Goal: Task Accomplishment & Management: Complete application form

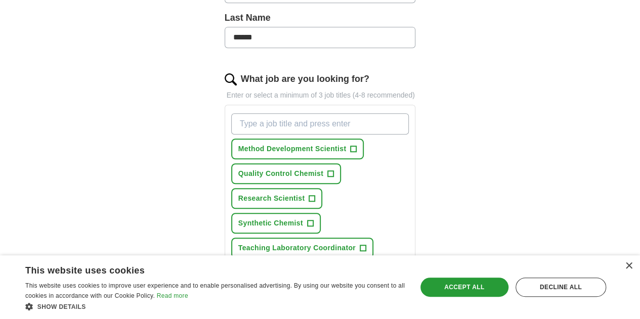
scroll to position [286, 0]
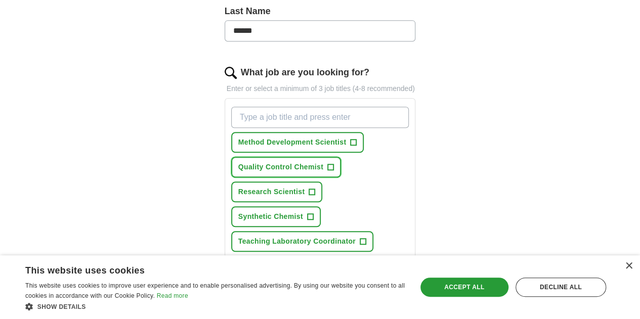
click at [327, 163] on span "+" at bounding box center [330, 167] width 6 height 8
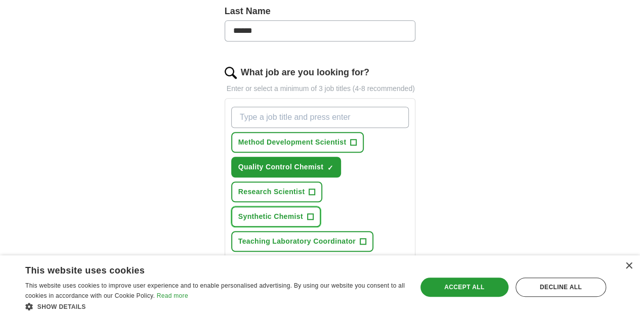
click at [307, 213] on span "+" at bounding box center [310, 217] width 6 height 8
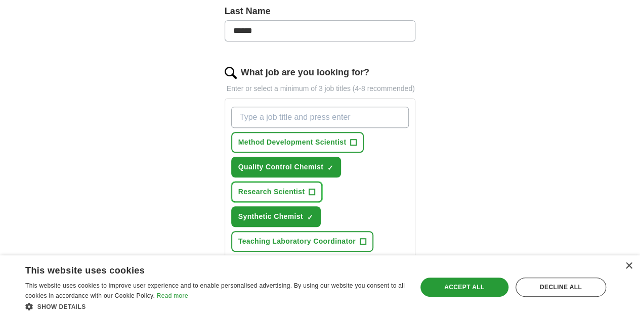
click at [315, 188] on span "+" at bounding box center [312, 192] width 6 height 8
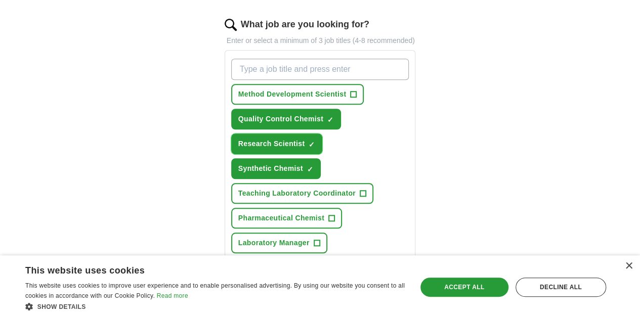
scroll to position [335, 0]
click at [309, 264] on span "+" at bounding box center [312, 268] width 6 height 8
click at [329, 214] on span "+" at bounding box center [332, 218] width 6 height 8
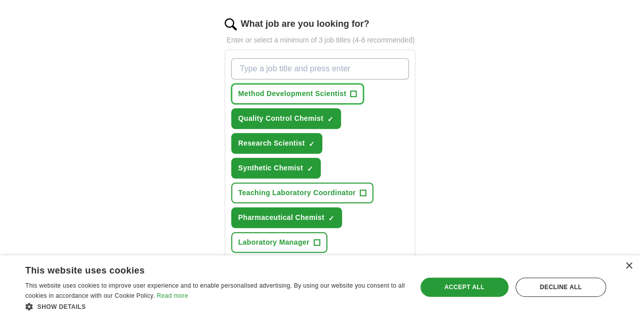
click at [351, 90] on span "+" at bounding box center [354, 94] width 6 height 8
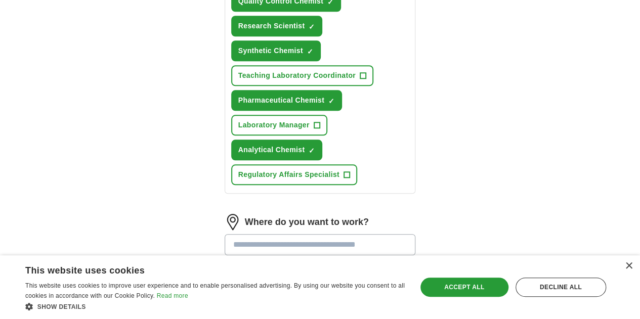
scroll to position [455, 0]
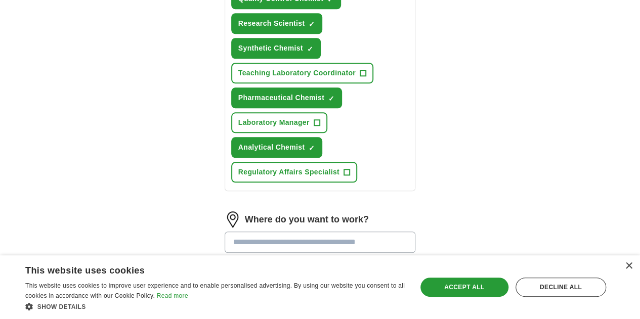
click at [346, 232] on input at bounding box center [320, 242] width 191 height 21
type input "***"
click at [286, 258] on li "Ind iana" at bounding box center [320, 268] width 190 height 21
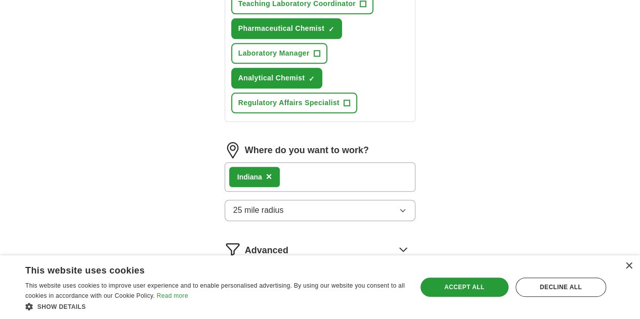
scroll to position [548, 0]
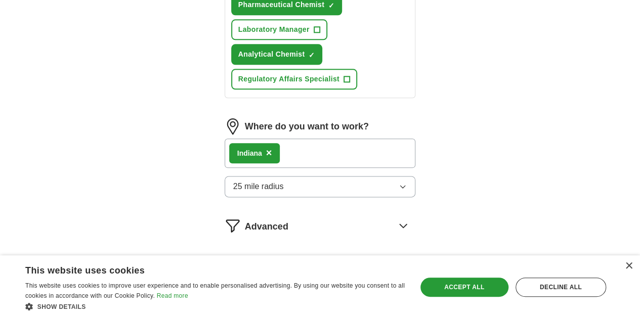
click at [340, 258] on button "Start applying for jobs" at bounding box center [320, 268] width 191 height 21
select select "**"
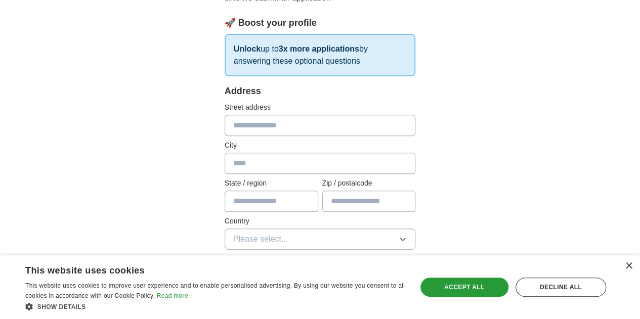
scroll to position [148, 0]
click at [263, 126] on input "text" at bounding box center [320, 124] width 191 height 21
type input "**********"
type input "*******"
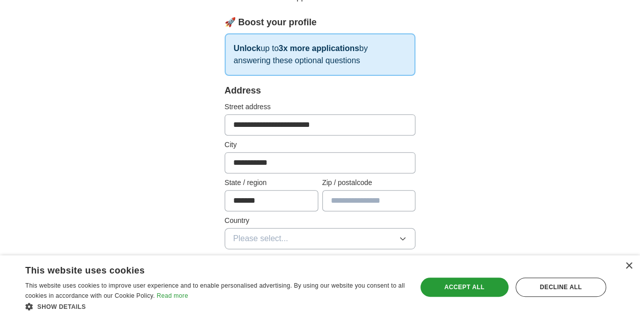
type input "*****"
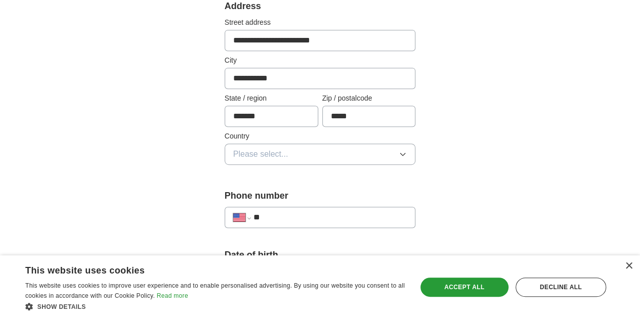
scroll to position [233, 0]
click at [290, 146] on button "Please select..." at bounding box center [320, 153] width 191 height 21
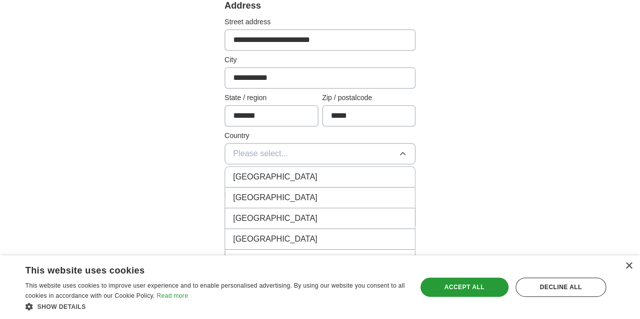
click at [269, 199] on div "[GEOGRAPHIC_DATA]" at bounding box center [320, 198] width 174 height 12
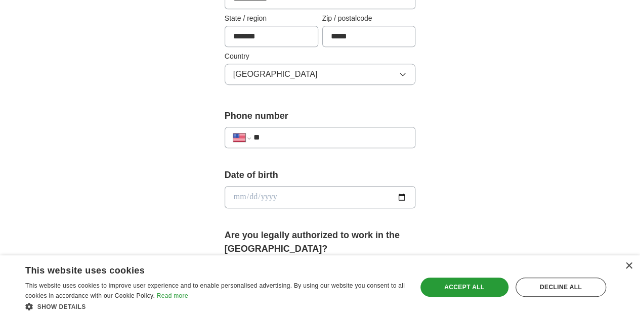
scroll to position [313, 0]
click at [263, 133] on input "**" at bounding box center [331, 137] width 154 height 12
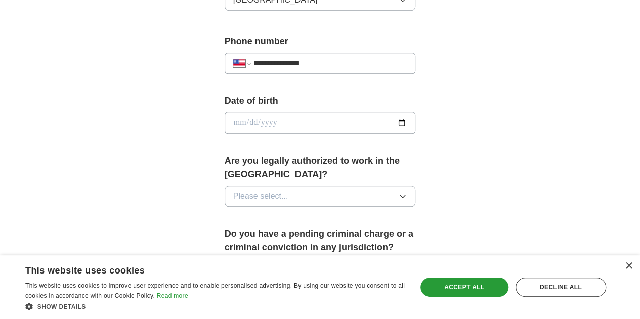
scroll to position [390, 0]
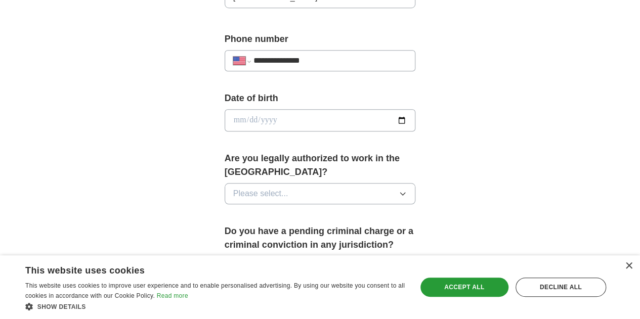
type input "**********"
click at [336, 183] on button "Please select..." at bounding box center [320, 193] width 191 height 21
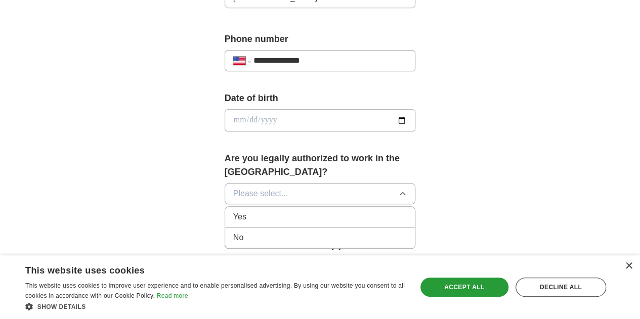
click at [321, 211] on div "Yes" at bounding box center [320, 217] width 174 height 12
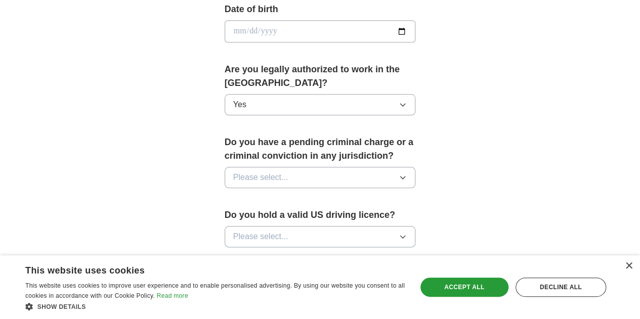
scroll to position [482, 0]
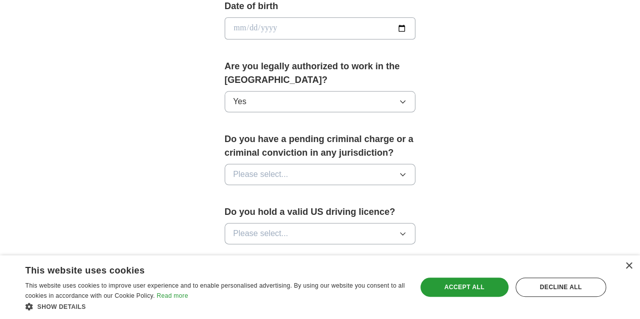
click at [310, 164] on button "Please select..." at bounding box center [320, 174] width 191 height 21
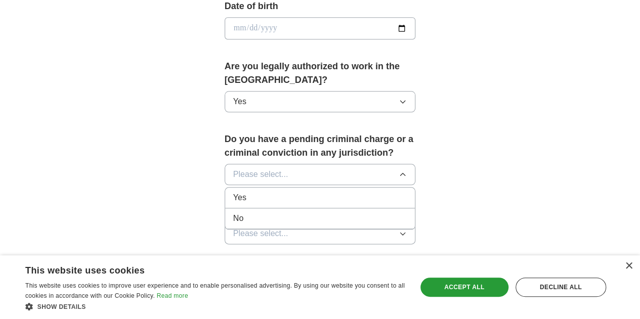
click at [282, 209] on li "No" at bounding box center [320, 219] width 190 height 21
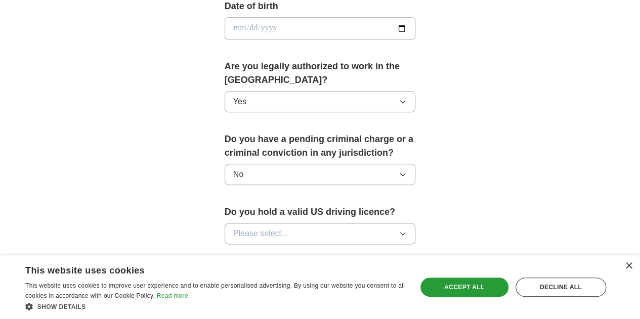
click at [287, 223] on button "Please select..." at bounding box center [320, 233] width 191 height 21
click at [279, 251] on div "Yes" at bounding box center [320, 257] width 174 height 12
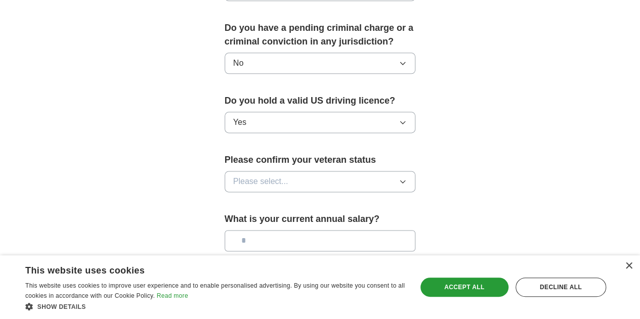
scroll to position [594, 0]
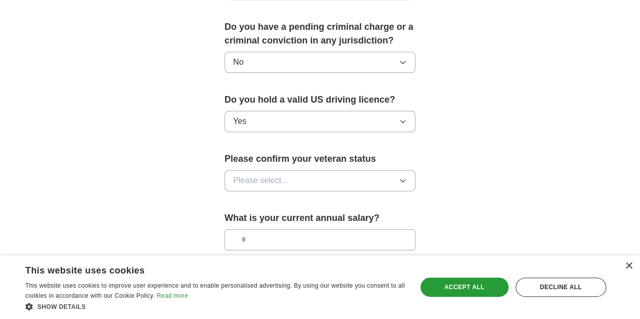
click at [275, 170] on button "Please select..." at bounding box center [320, 180] width 191 height 21
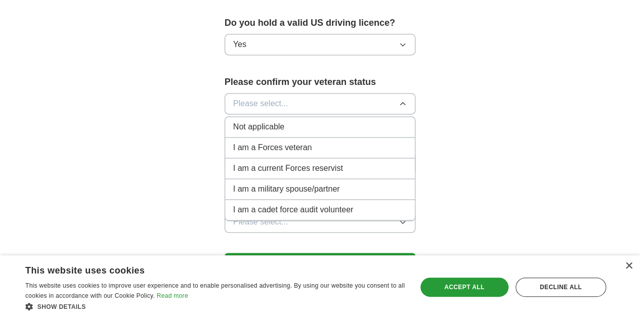
scroll to position [672, 0]
click at [256, 120] on span "Not applicable" at bounding box center [258, 126] width 51 height 12
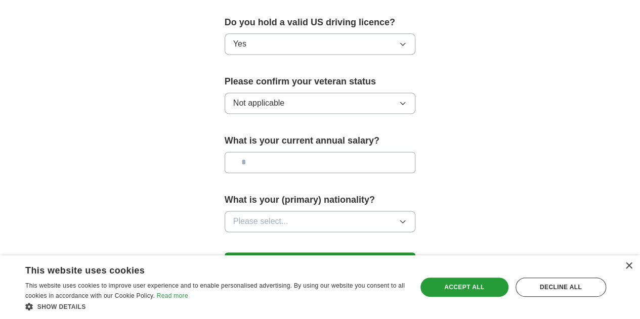
click at [256, 152] on input "text" at bounding box center [320, 162] width 191 height 21
type input "*******"
click at [275, 211] on button "Please select..." at bounding box center [320, 221] width 191 height 21
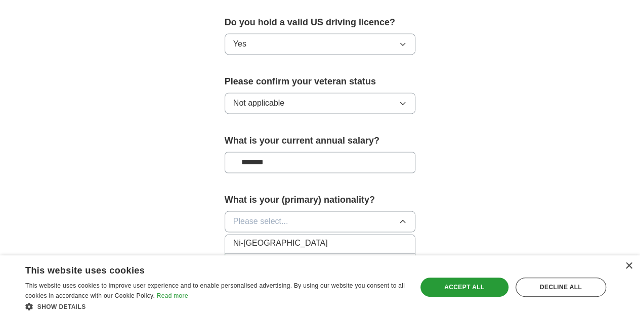
scroll to position [2651, 0]
click at [274, 265] on div "[DEMOGRAPHIC_DATA]" at bounding box center [320, 271] width 174 height 12
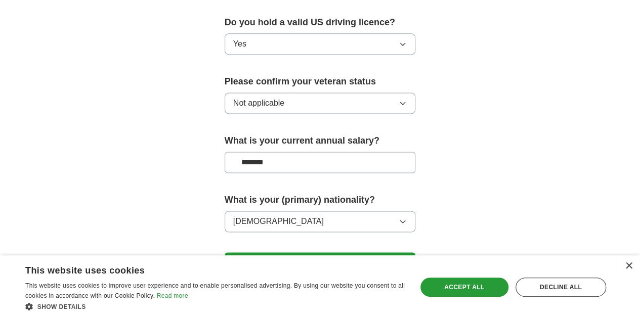
click at [314, 253] on button "Save and continue" at bounding box center [320, 263] width 191 height 20
